Goal: Check status

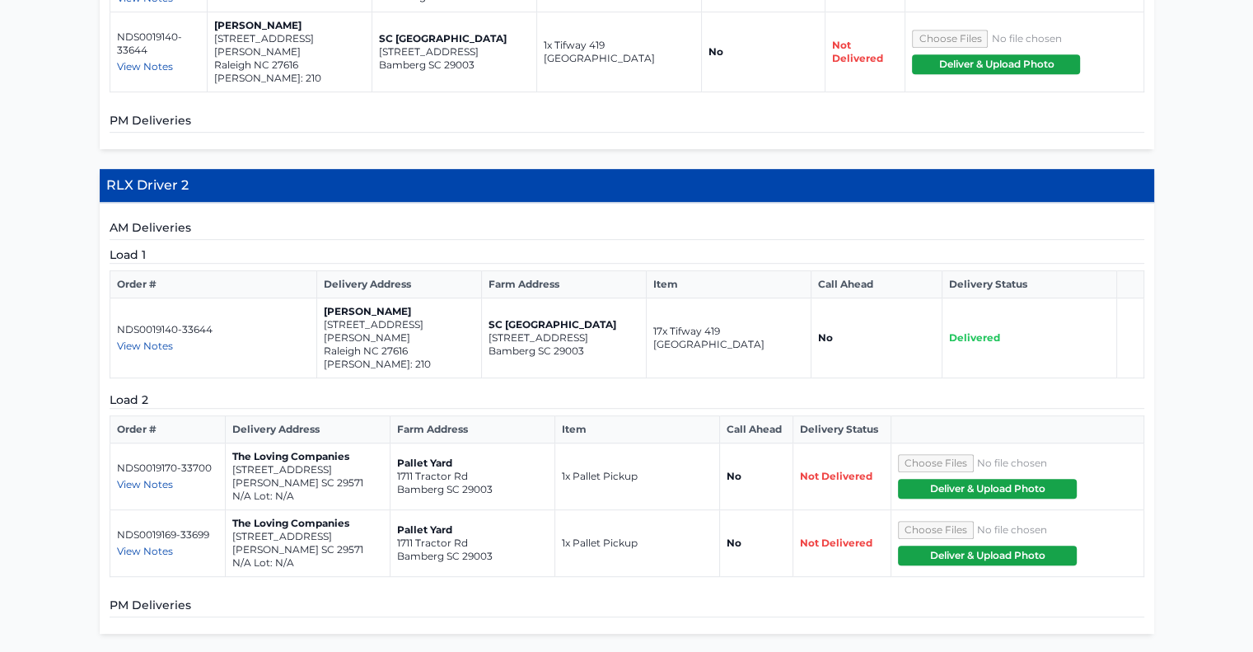
scroll to position [824, 0]
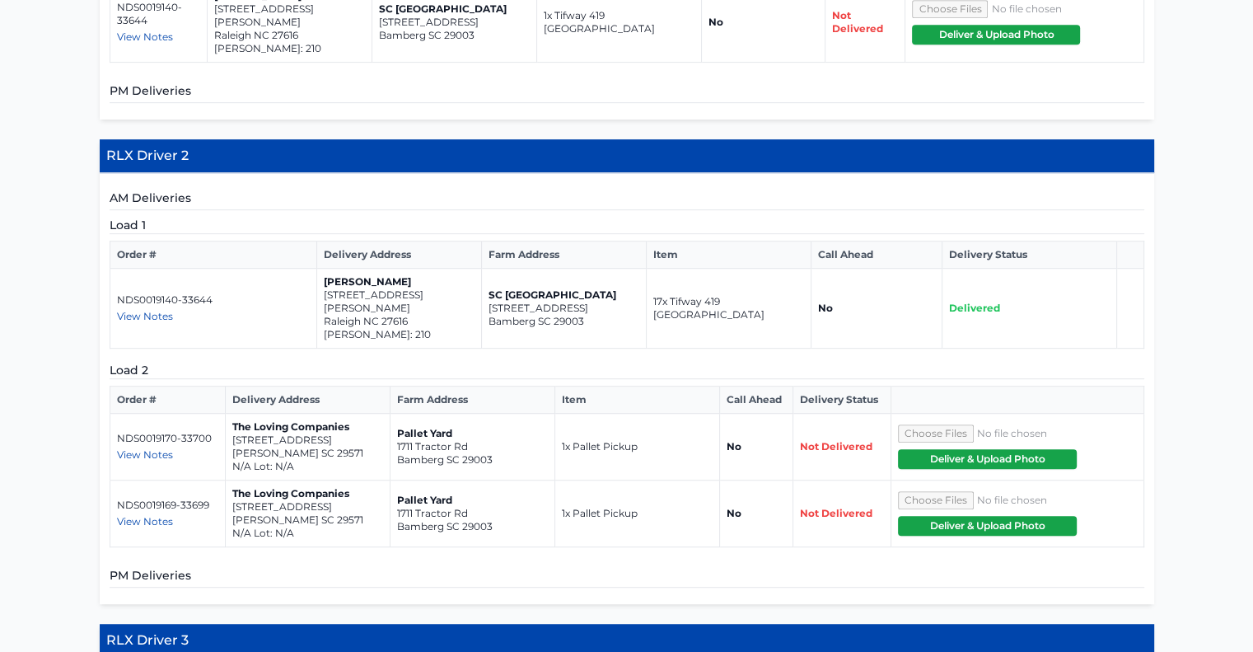
click at [135, 448] on span "View Notes" at bounding box center [145, 454] width 56 height 12
click at [124, 515] on span "View Notes" at bounding box center [145, 521] width 56 height 12
drag, startPoint x: 413, startPoint y: 278, endPoint x: 322, endPoint y: 263, distance: 91.8
click at [322, 269] on td "Dennis Ellis 4364 Laurel Pond Way Raleigh NC 27616 Everlee Lot: 210" at bounding box center [399, 309] width 165 height 80
copy td "4364 Laurel Pond Way Raleigh NC 27616"
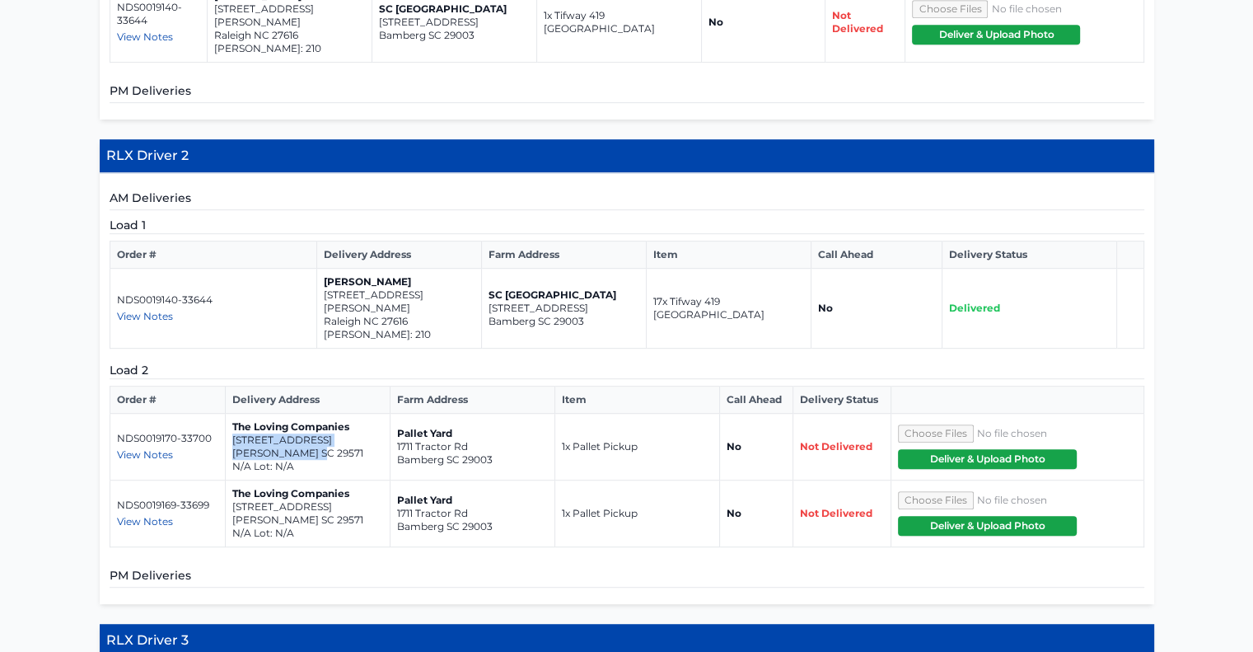
drag, startPoint x: 316, startPoint y: 406, endPoint x: 231, endPoint y: 396, distance: 86.3
click at [231, 414] on td "The Loving Companies 6116 N. Hwy 501 Marion SC 29571 N/A Lot: N/A" at bounding box center [307, 447] width 165 height 67
copy td "6116 N. Hwy 501 Marion SC 29571"
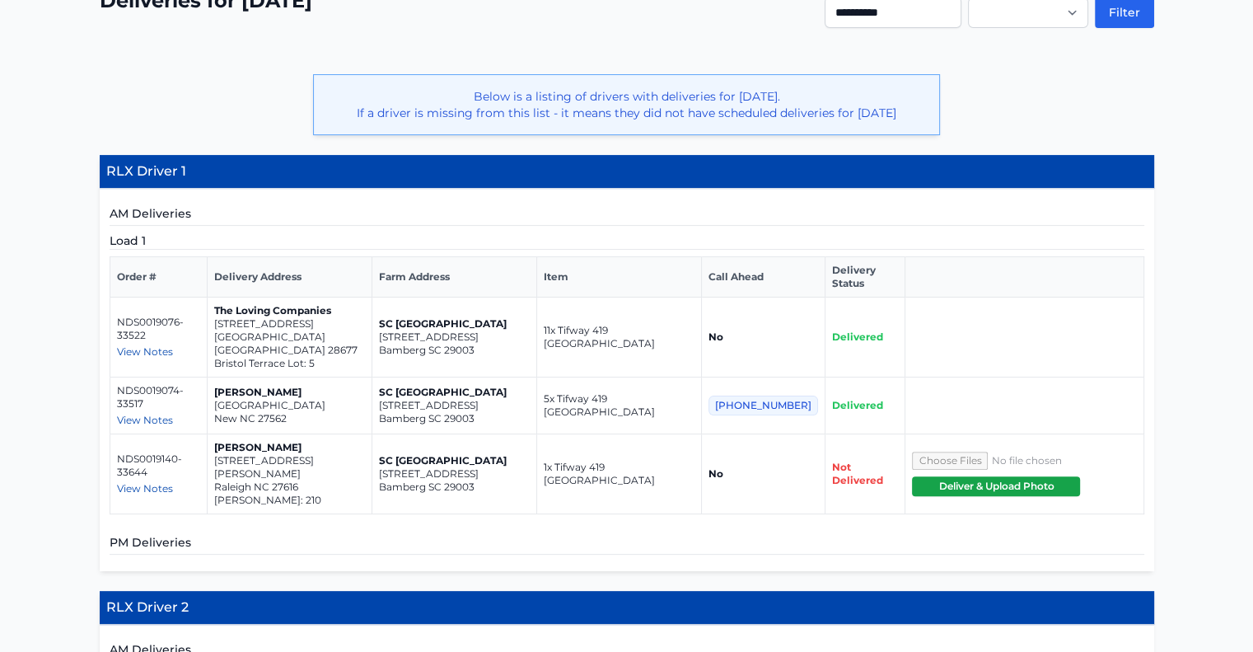
scroll to position [165, 0]
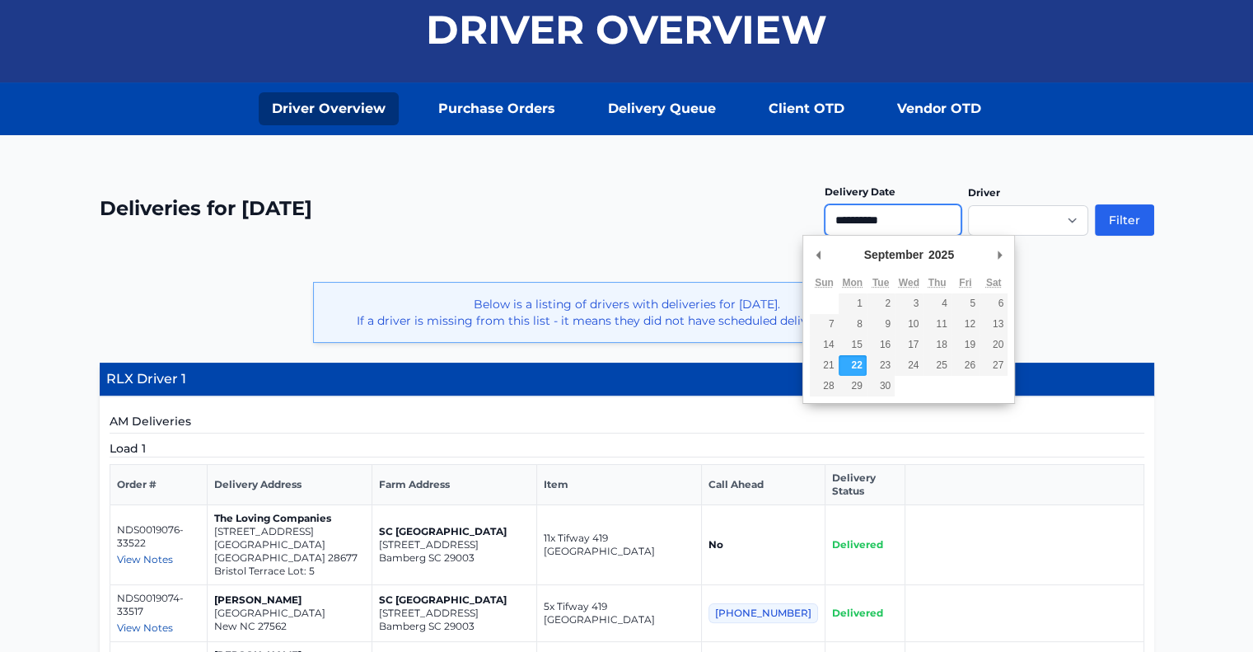
click at [901, 220] on input "**********" at bounding box center [893, 219] width 137 height 31
type input "**********"
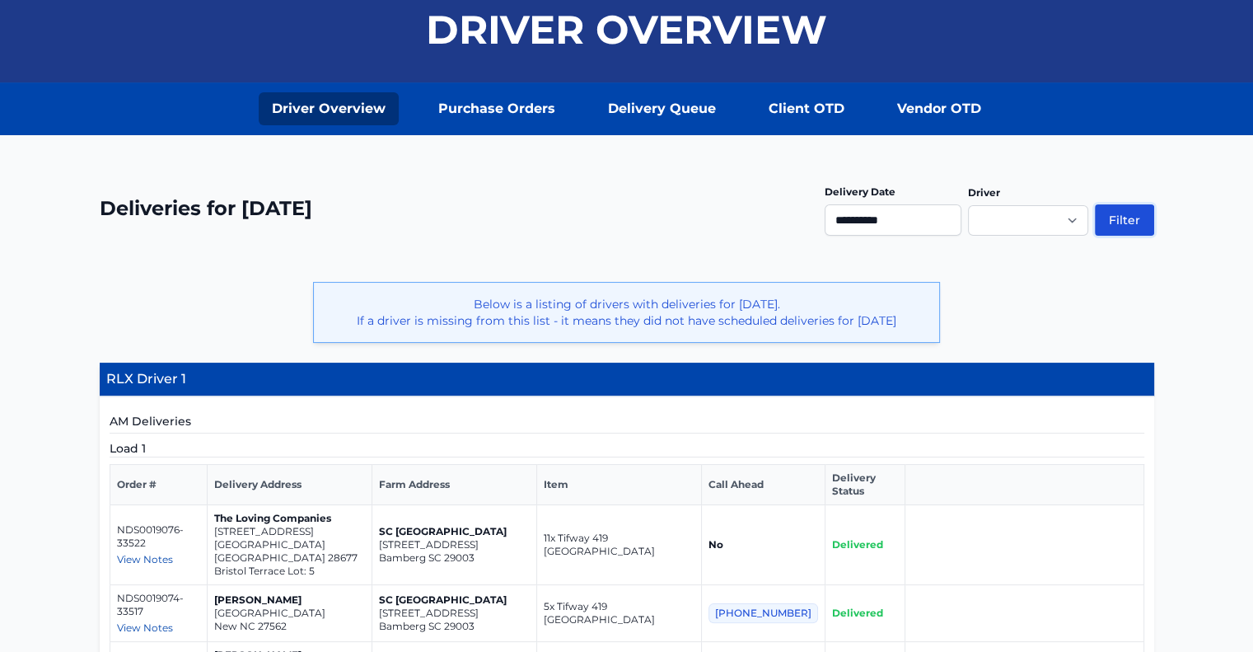
click at [1137, 217] on button "Filter" at bounding box center [1124, 219] width 59 height 31
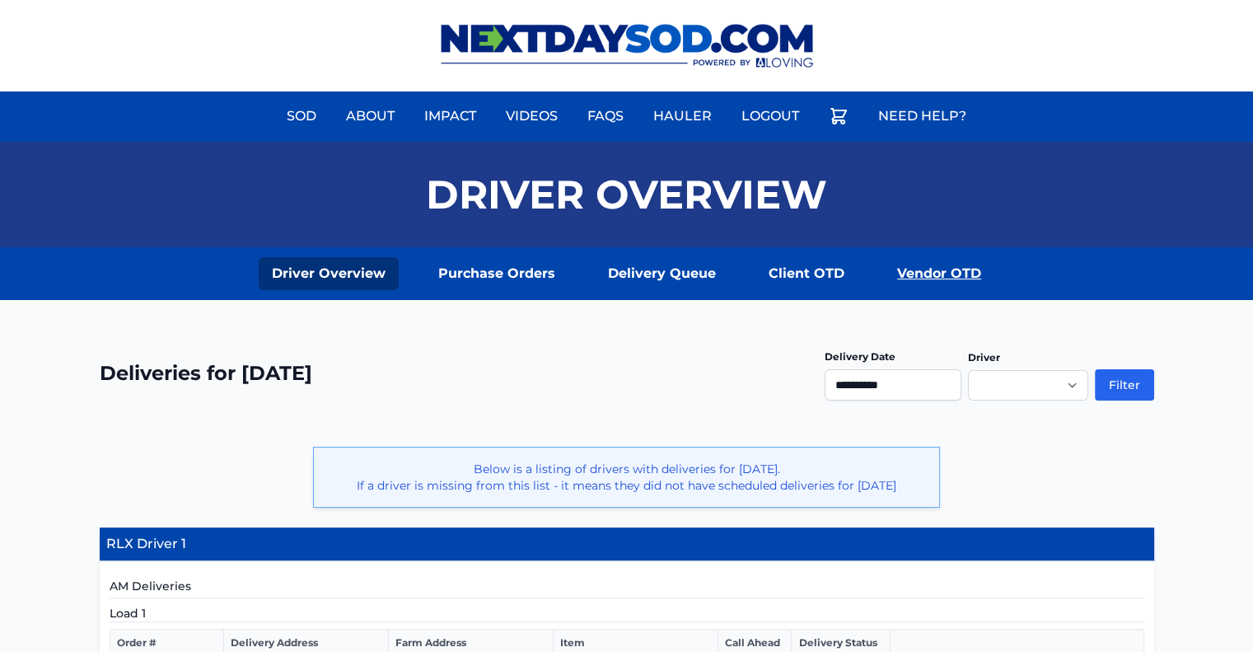
click at [913, 269] on link "Vendor OTD" at bounding box center [939, 273] width 110 height 33
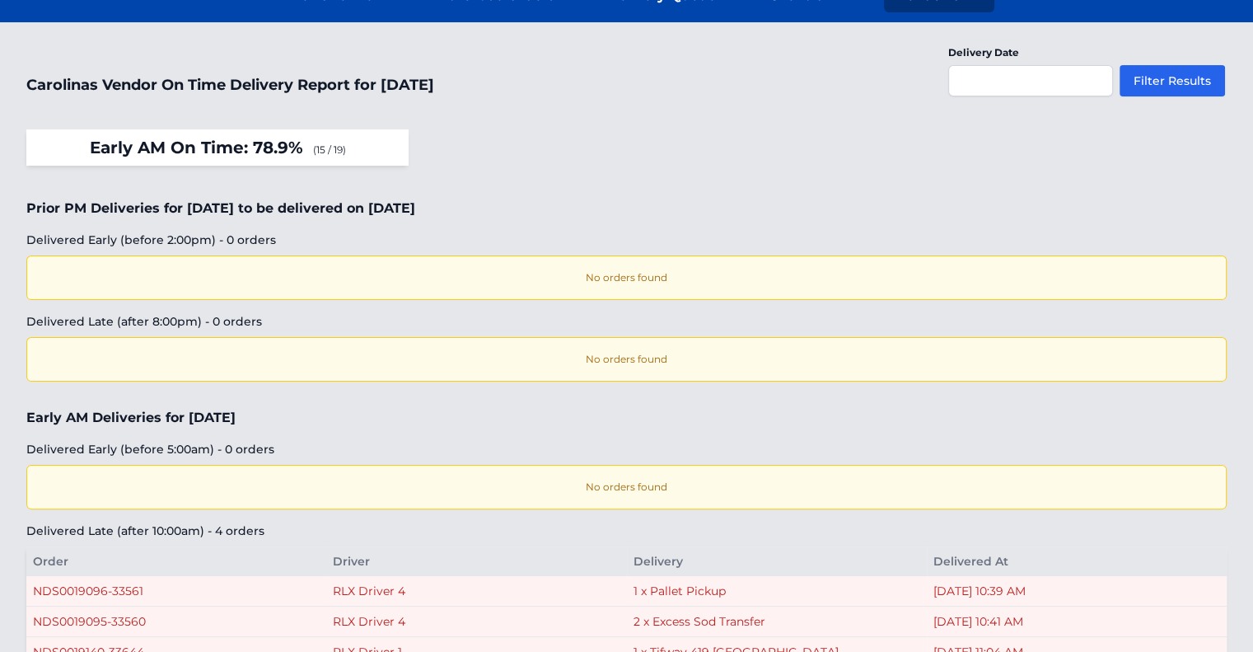
scroll to position [165, 0]
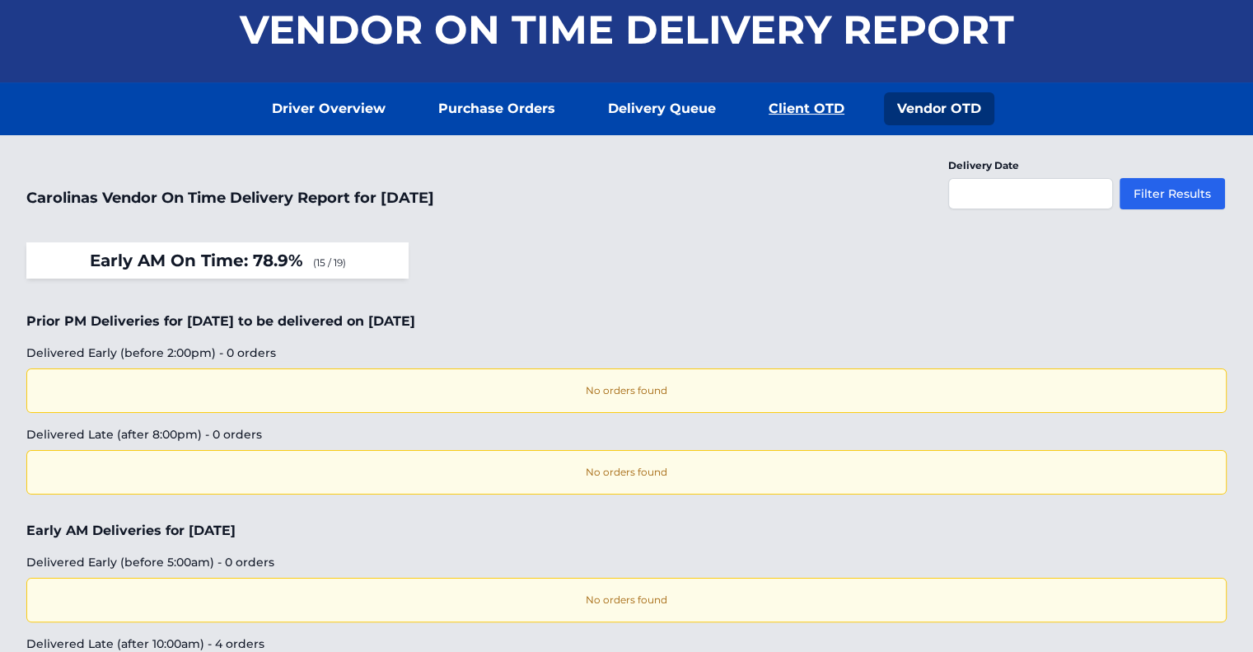
click at [811, 110] on link "Client OTD" at bounding box center [807, 108] width 102 height 33
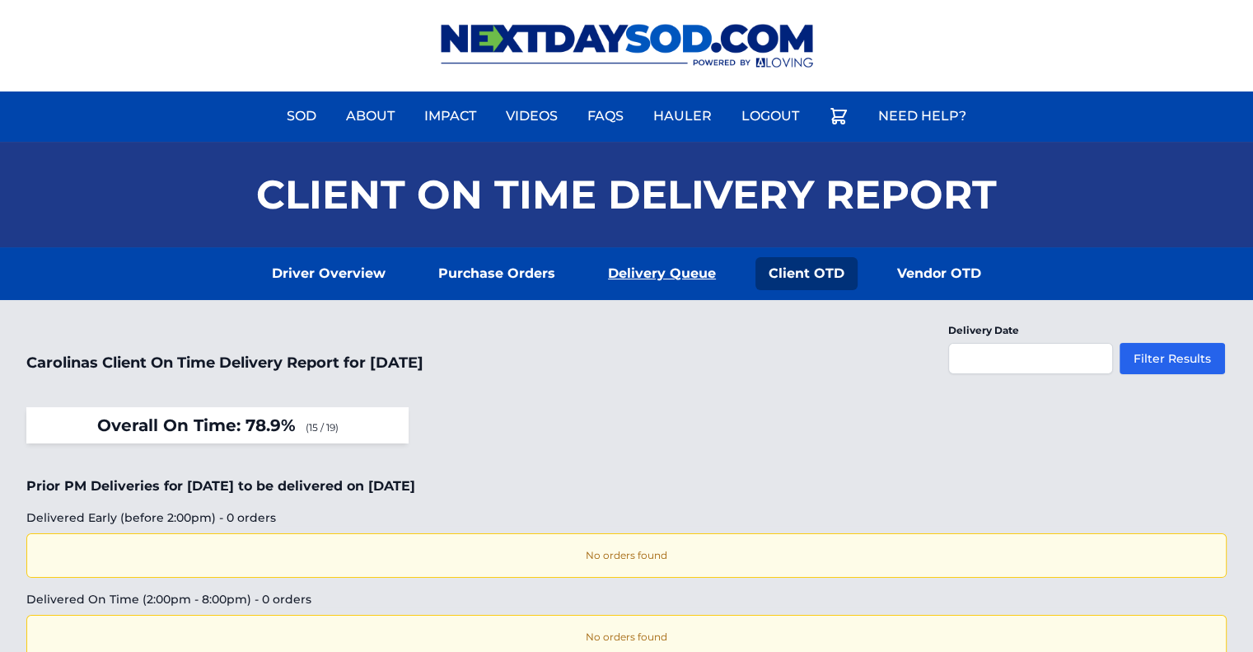
click at [656, 267] on link "Delivery Queue" at bounding box center [662, 273] width 134 height 33
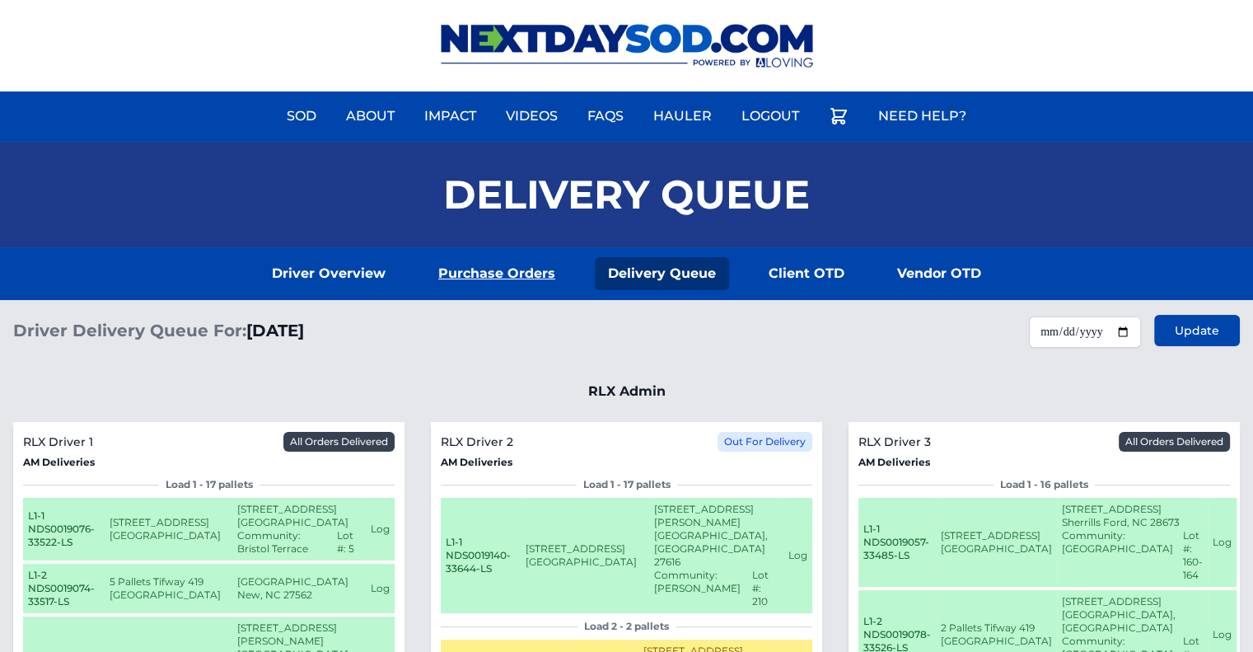
click at [508, 273] on link "Purchase Orders" at bounding box center [496, 273] width 143 height 33
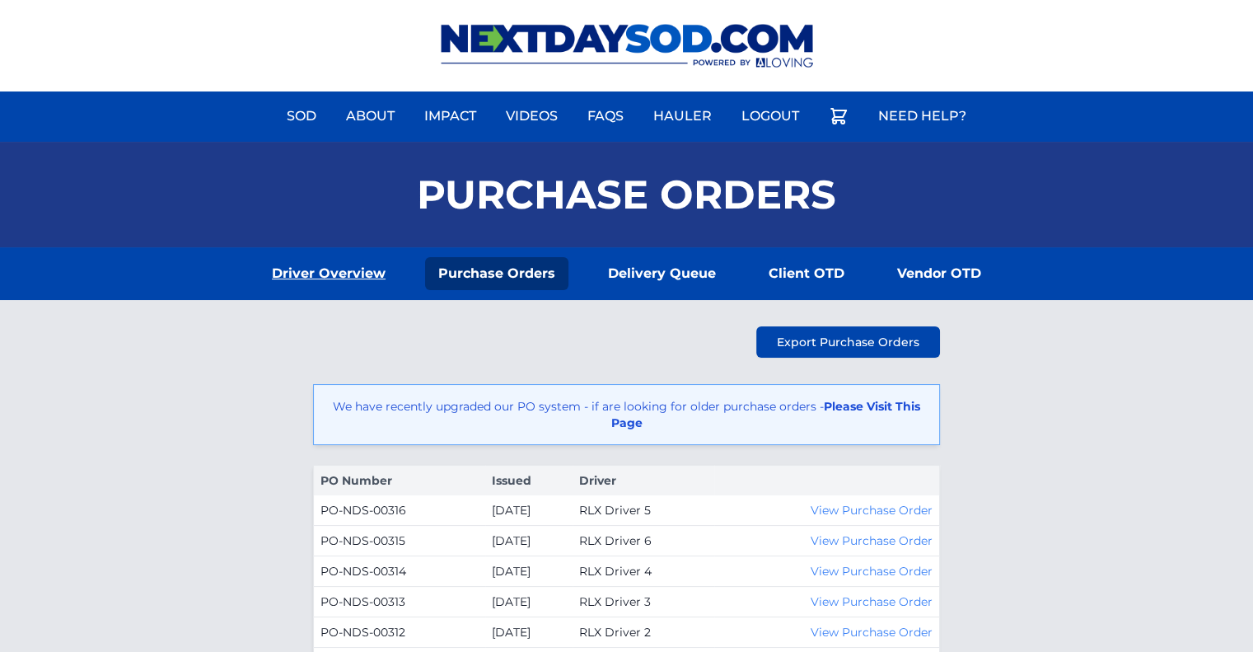
click at [336, 274] on link "Driver Overview" at bounding box center [329, 273] width 140 height 33
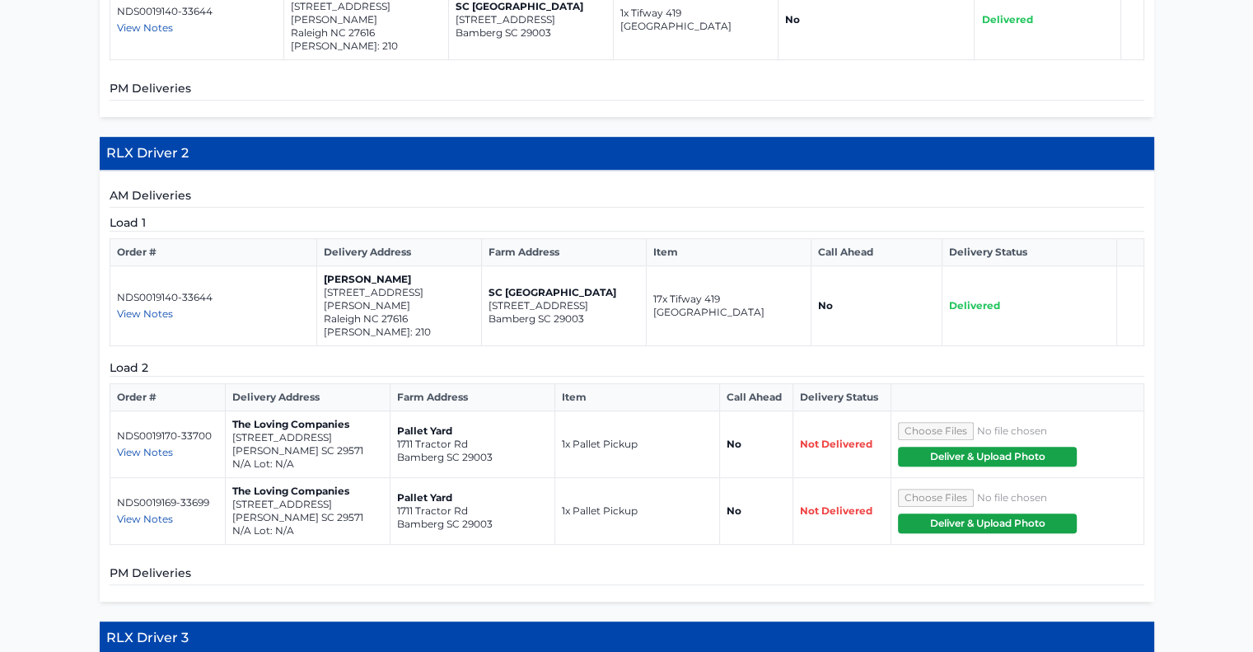
scroll to position [824, 0]
